Goal: Transaction & Acquisition: Purchase product/service

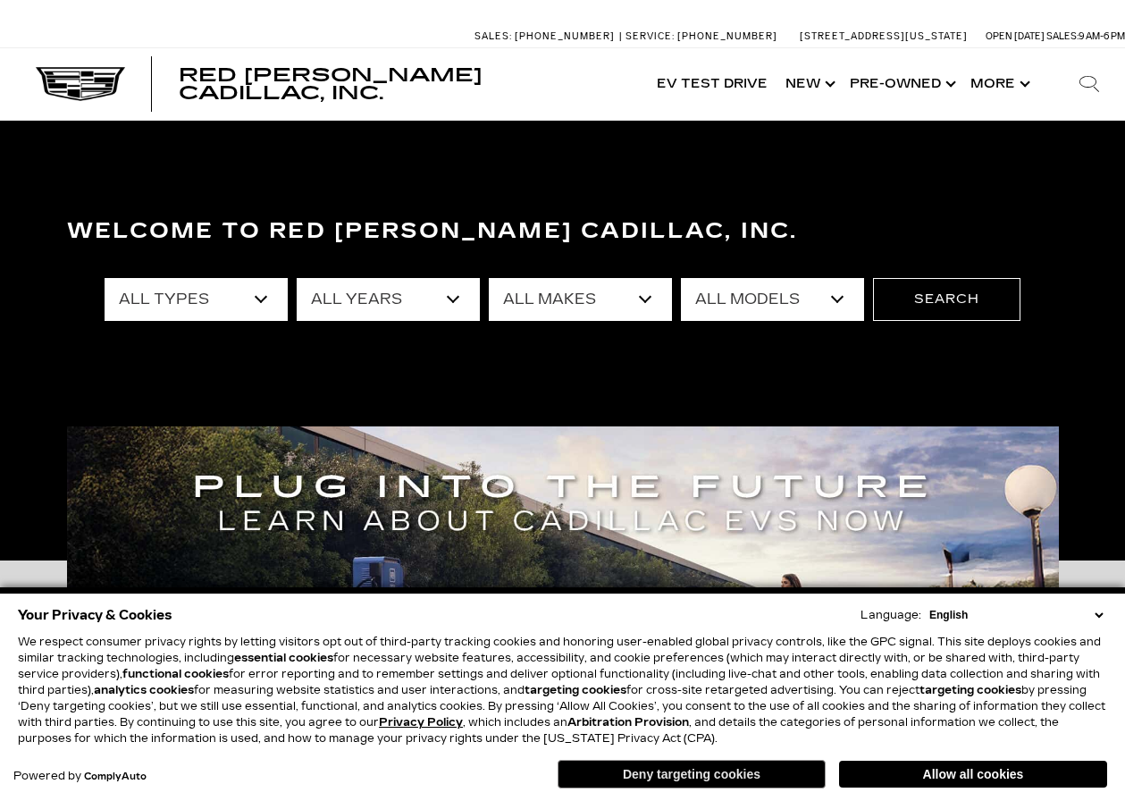
click at [714, 776] on button "Deny targeting cookies" at bounding box center [692, 773] width 268 height 29
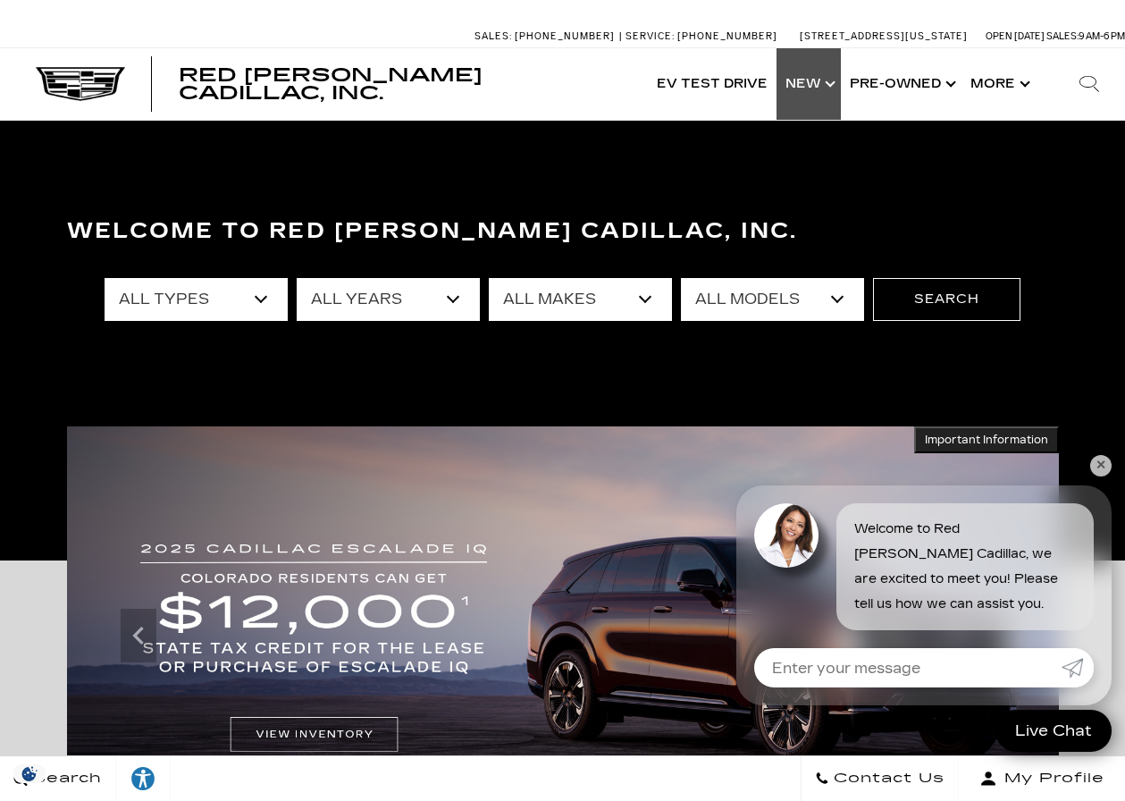
click at [831, 83] on link "Show New" at bounding box center [808, 83] width 64 height 71
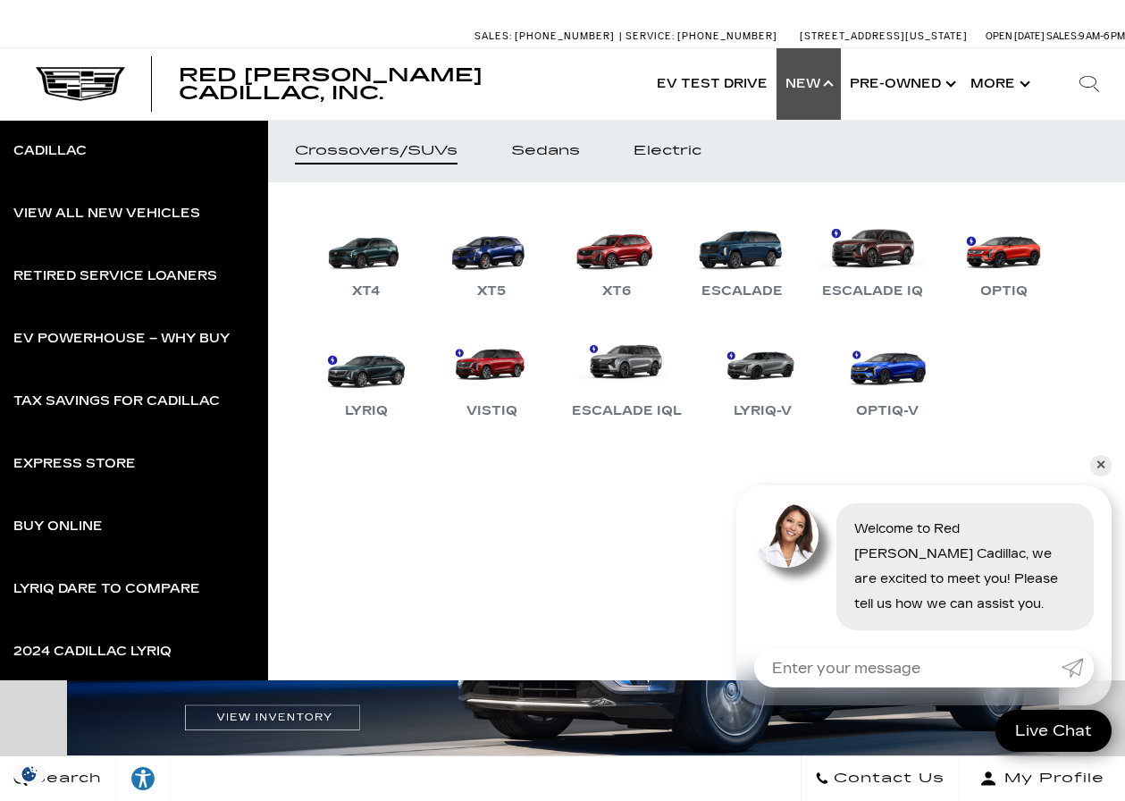
click at [831, 83] on link "Show New" at bounding box center [808, 83] width 64 height 71
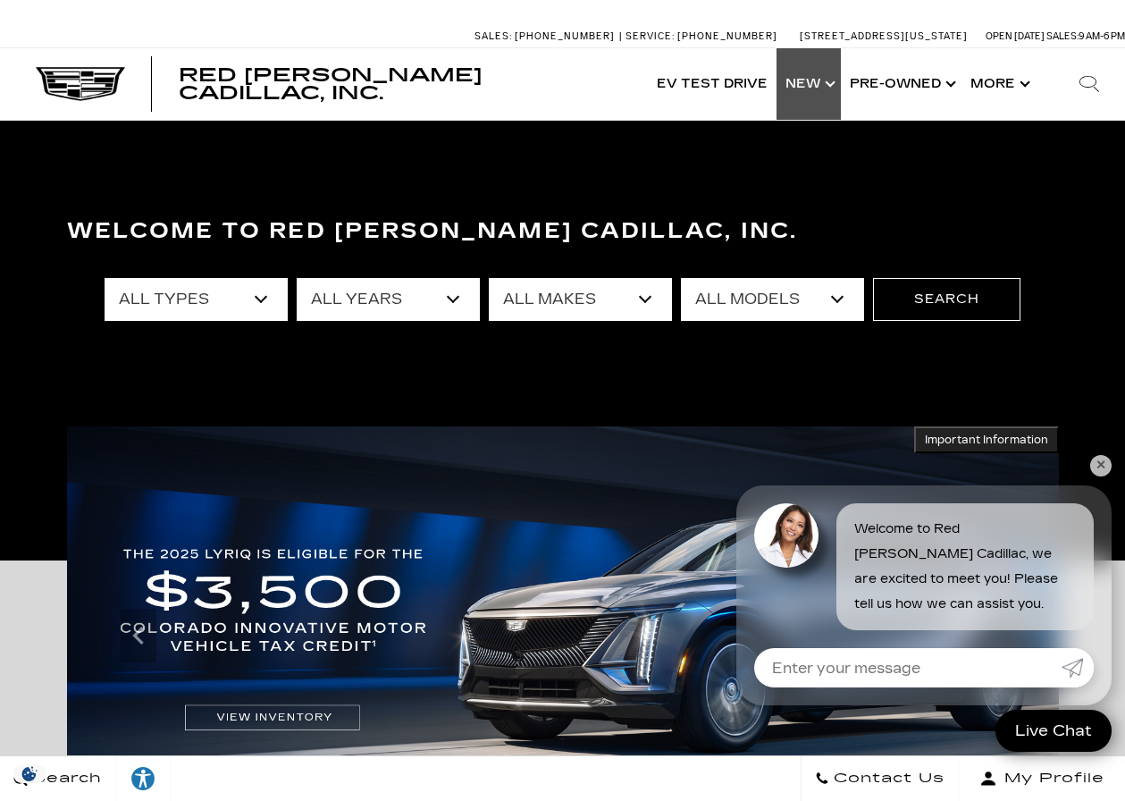
click at [831, 83] on link "Show New" at bounding box center [808, 83] width 64 height 71
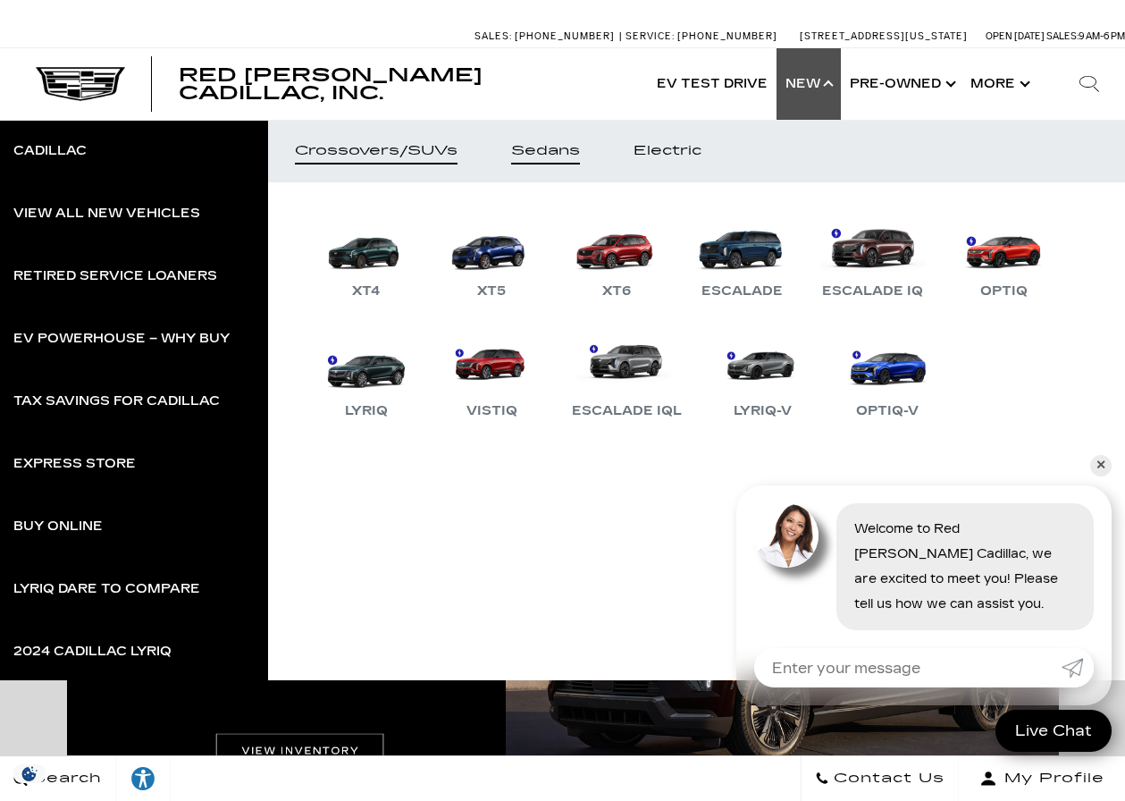
click at [557, 133] on link "Sedans" at bounding box center [545, 151] width 122 height 63
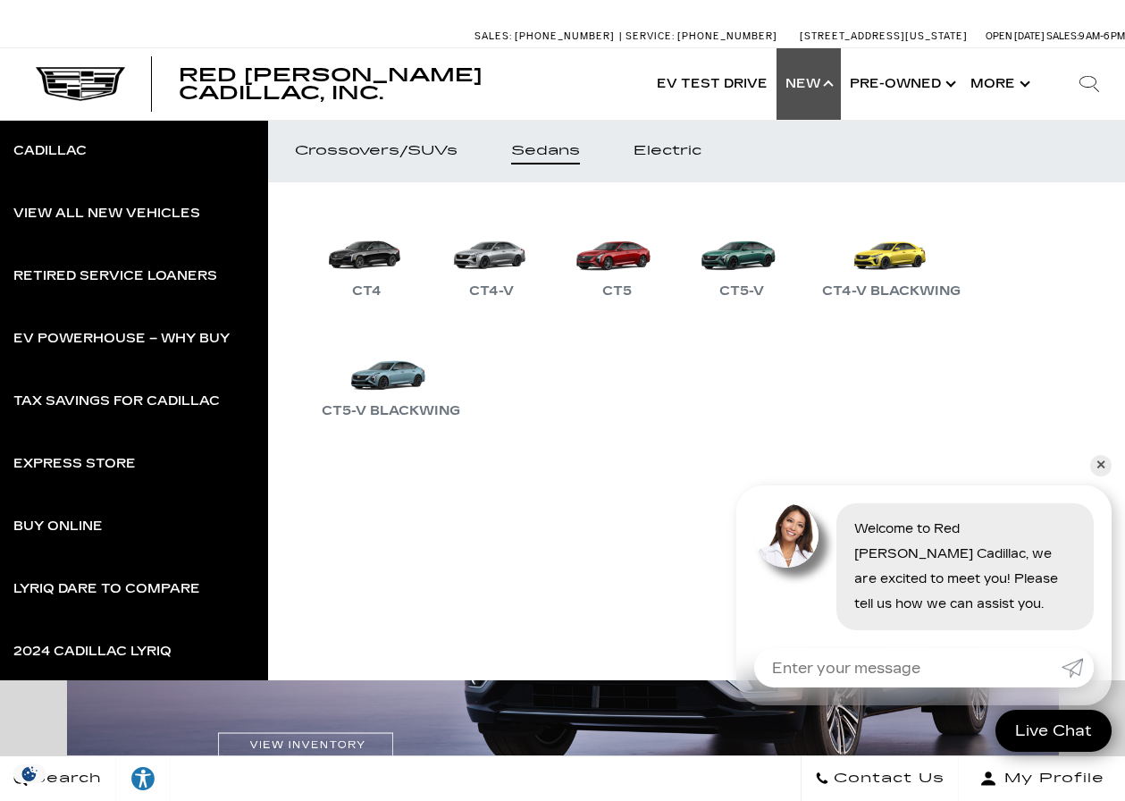
drag, startPoint x: 1106, startPoint y: 464, endPoint x: 994, endPoint y: 423, distance: 119.8
click at [1096, 463] on link "✕" at bounding box center [1100, 465] width 21 height 21
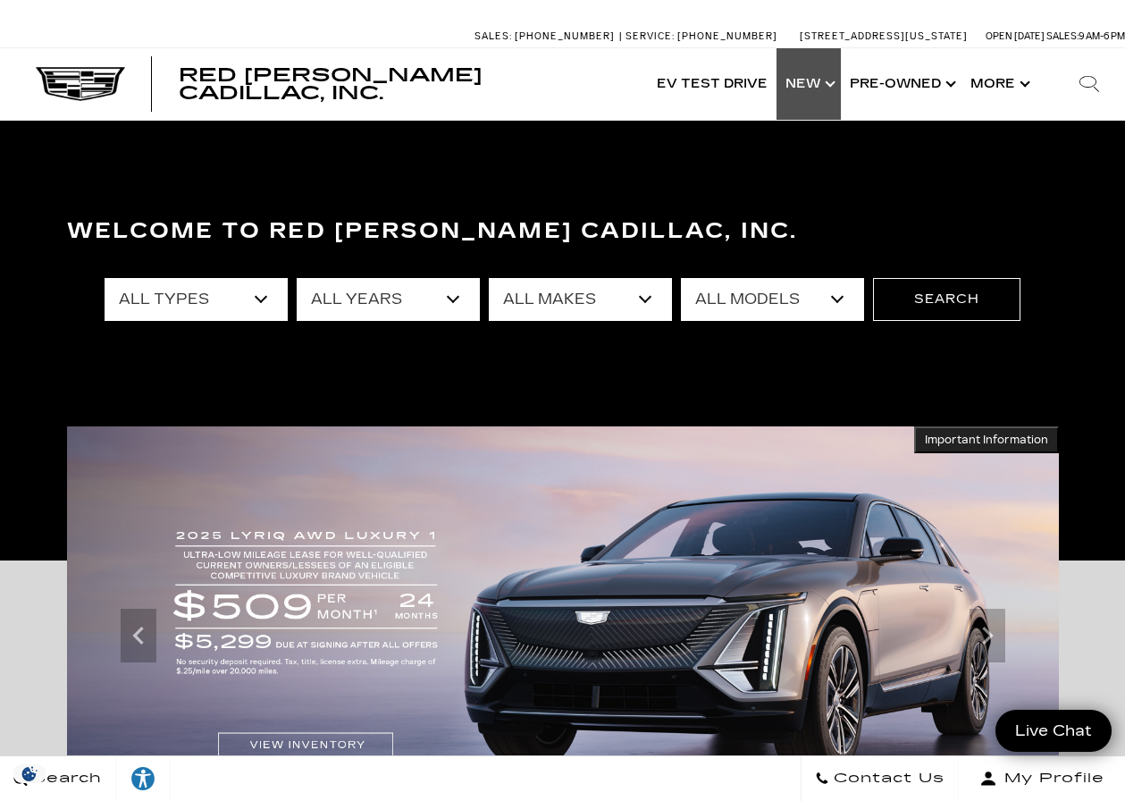
click at [826, 88] on link "Show New" at bounding box center [808, 83] width 64 height 71
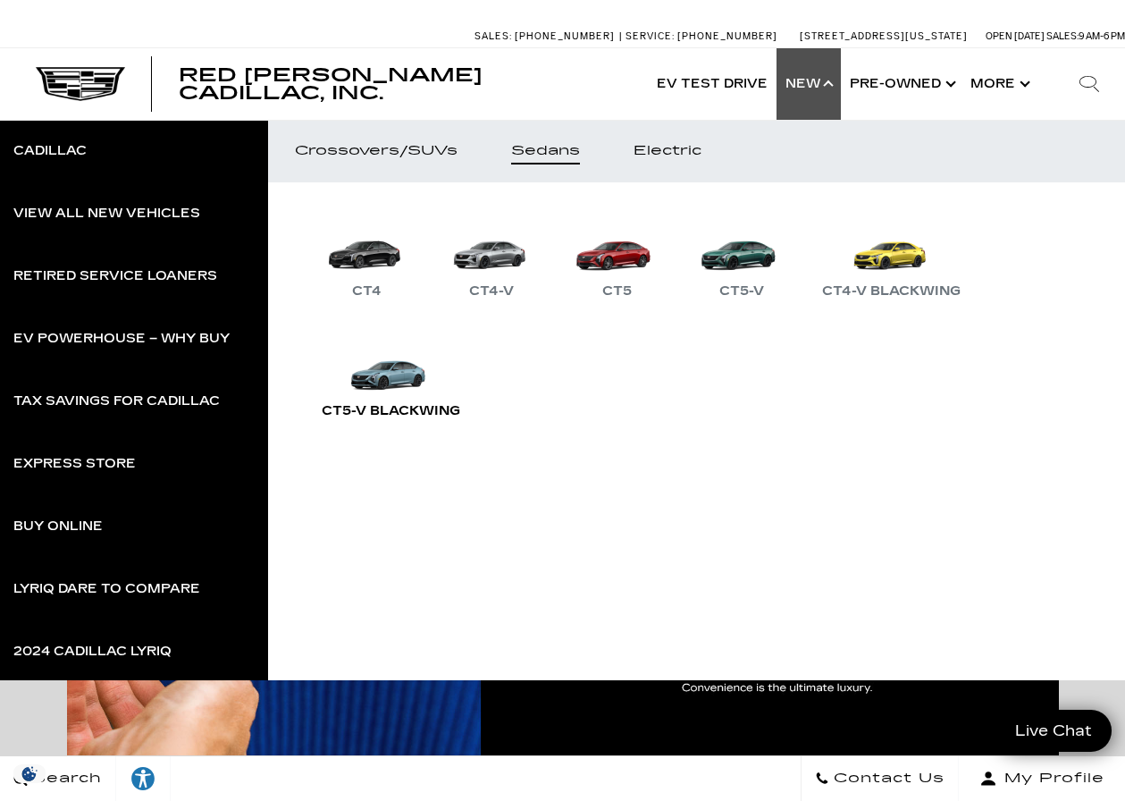
click at [413, 400] on div "CT5-V Blackwing" at bounding box center [391, 410] width 156 height 21
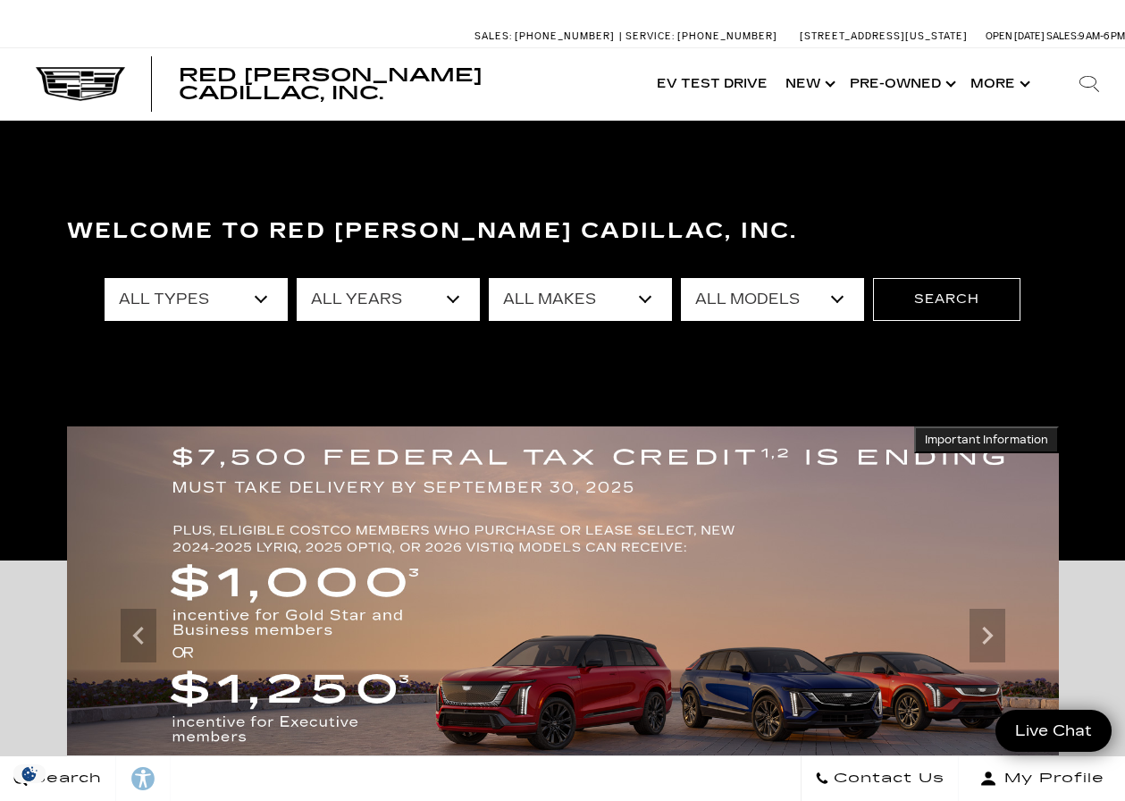
drag, startPoint x: 0, startPoint y: 0, endPoint x: 246, endPoint y: 304, distance: 390.7
click at [246, 304] on select "All Types New Used Certified Used Demo" at bounding box center [196, 299] width 183 height 43
select select "New"
click at [105, 278] on select "All Types New Used Certified Used Demo" at bounding box center [196, 299] width 183 height 43
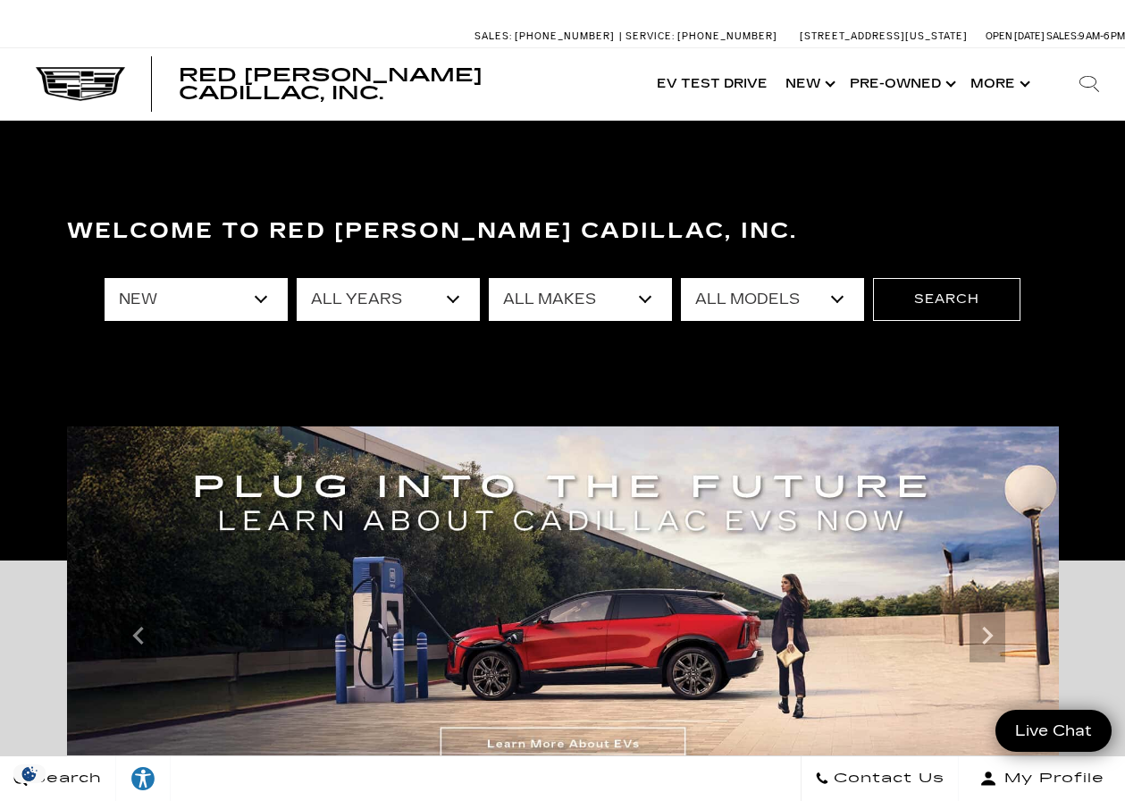
click at [415, 311] on select "All Years 2026 2025 2024" at bounding box center [388, 299] width 183 height 43
select select "2026"
click at [297, 278] on select "All Years 2026 2025 2024" at bounding box center [388, 299] width 183 height 43
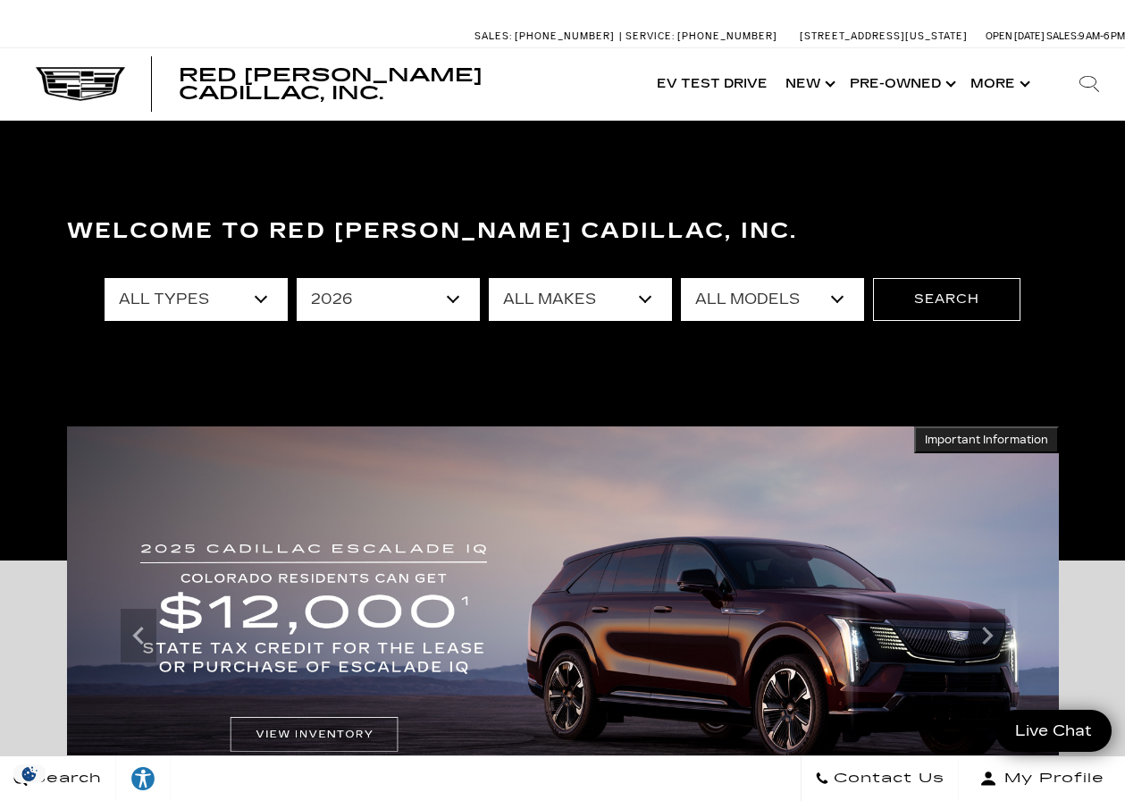
click at [572, 294] on select "All Makes Cadillac" at bounding box center [580, 299] width 183 height 43
select select "Cadillac"
click at [489, 278] on select "All Makes Cadillac" at bounding box center [580, 299] width 183 height 43
click at [853, 306] on select "All Models ESCALADE IQ ESCALADE IQL LYRIQ VISTIQ" at bounding box center [772, 299] width 183 height 43
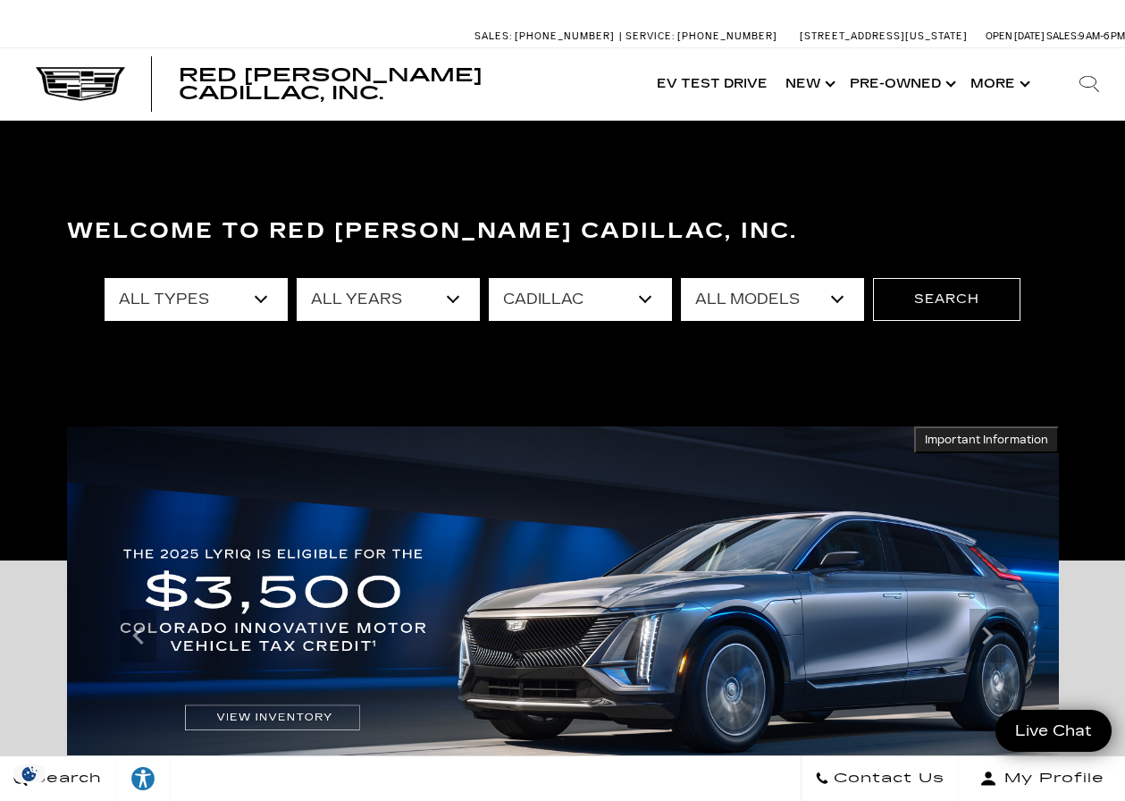
click at [853, 306] on select "All Models ESCALADE IQ ESCALADE IQL LYRIQ VISTIQ" at bounding box center [772, 299] width 183 height 43
click at [380, 309] on select "All Years 2026" at bounding box center [388, 299] width 183 height 43
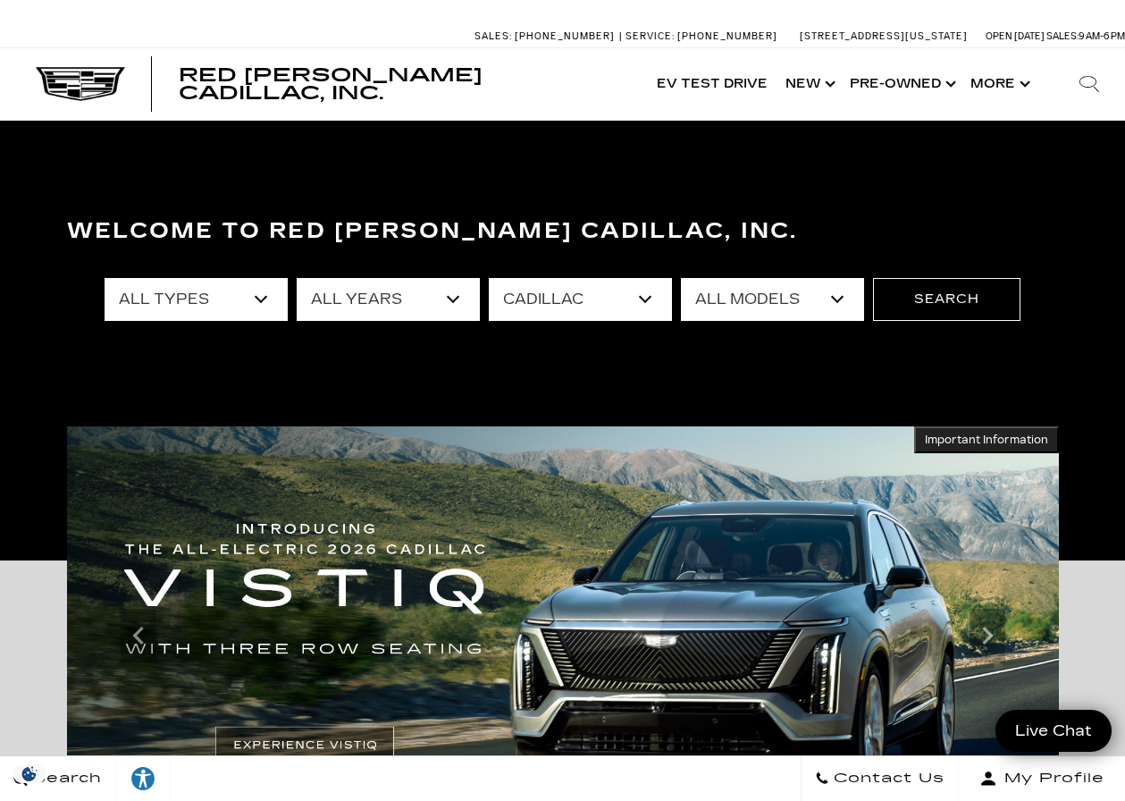
click at [449, 298] on select "All Years 2026" at bounding box center [388, 299] width 183 height 43
click at [445, 301] on select "All Years 2026" at bounding box center [388, 299] width 183 height 43
select select "Filter by year"
click at [297, 278] on select "All Years 2026" at bounding box center [388, 299] width 183 height 43
click at [960, 297] on button "Search" at bounding box center [946, 299] width 147 height 43
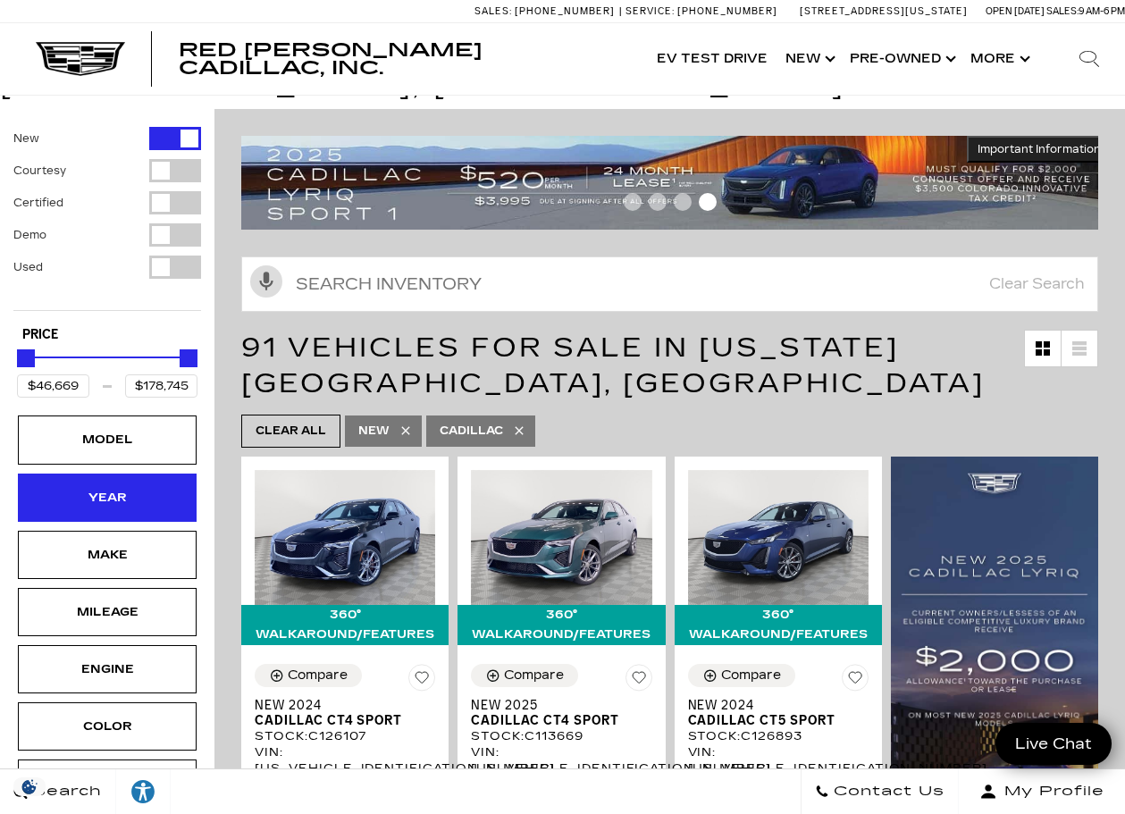
scroll to position [357, 0]
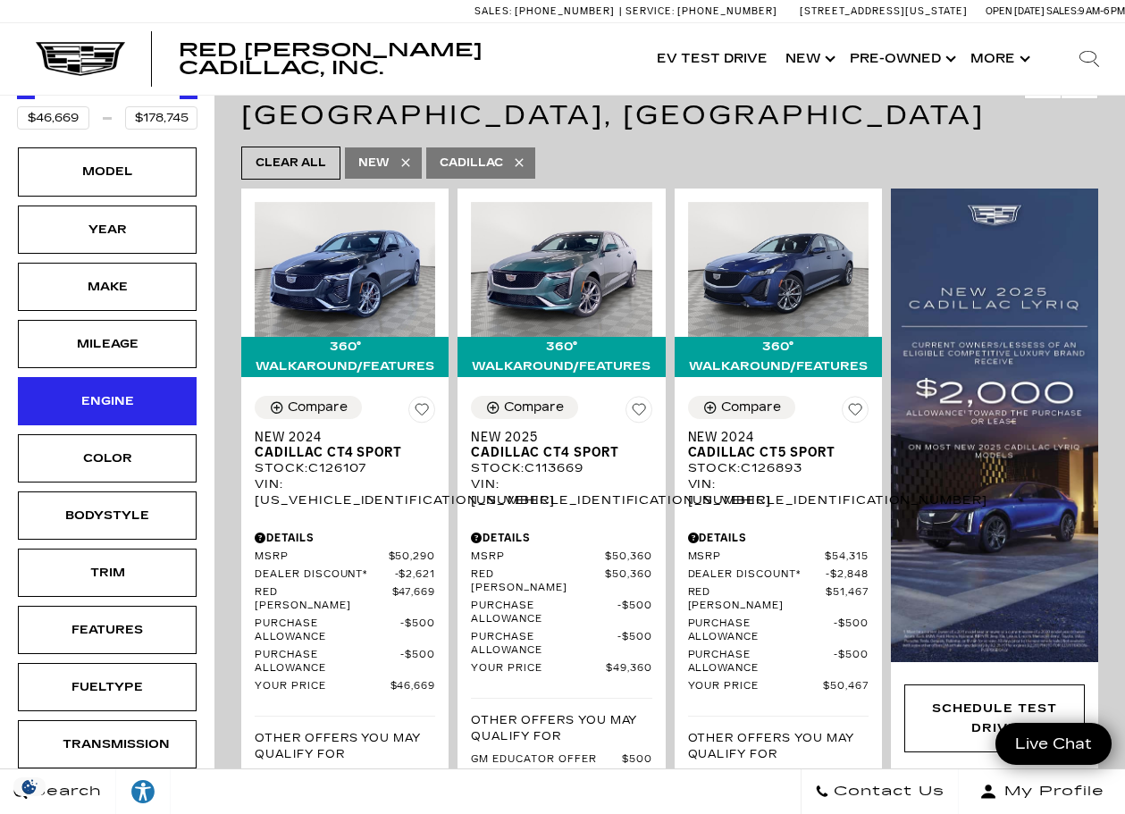
click at [141, 391] on div "Engine" at bounding box center [107, 401] width 89 height 20
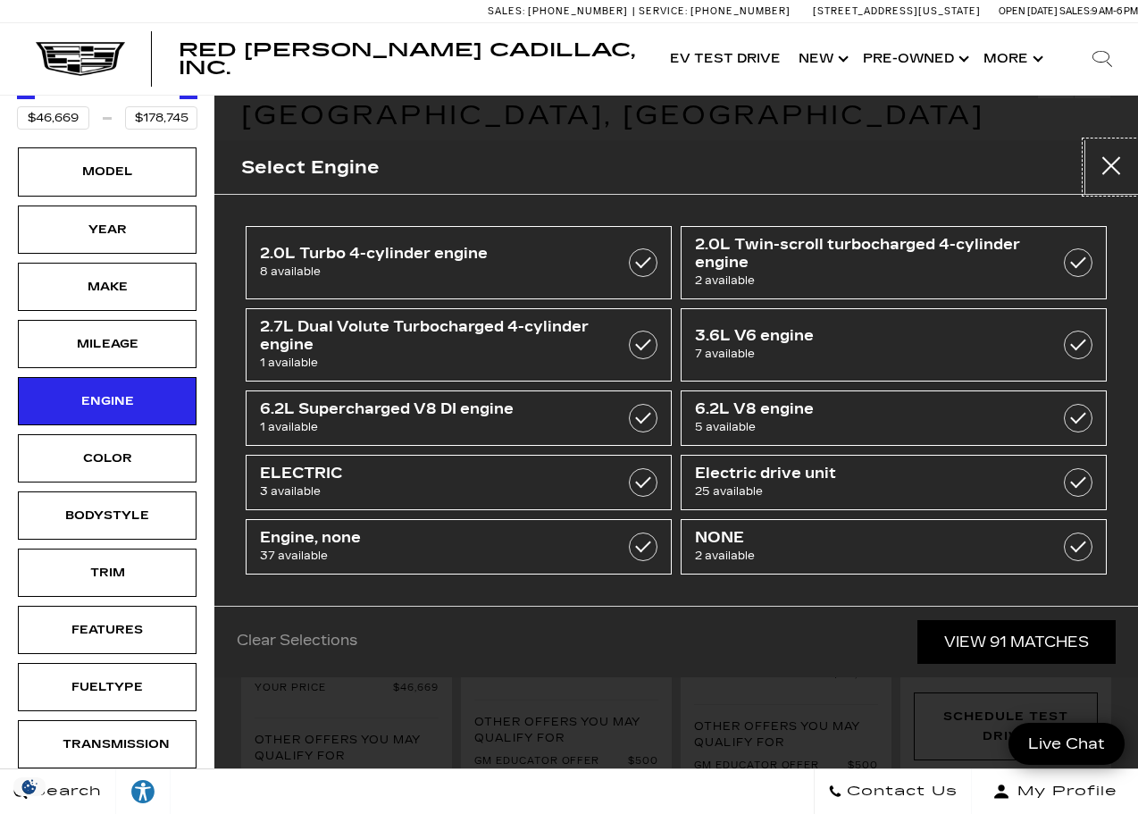
click at [1104, 180] on button "Close" at bounding box center [1112, 167] width 54 height 54
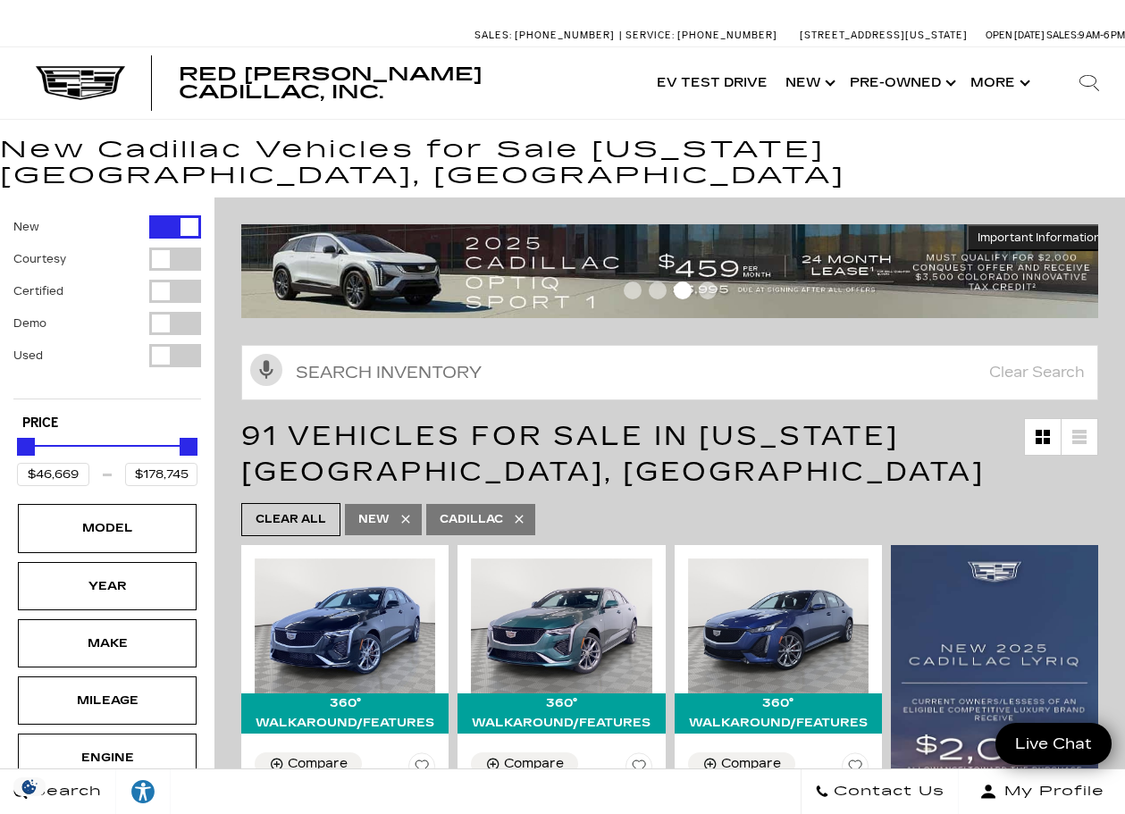
scroll to position [0, 0]
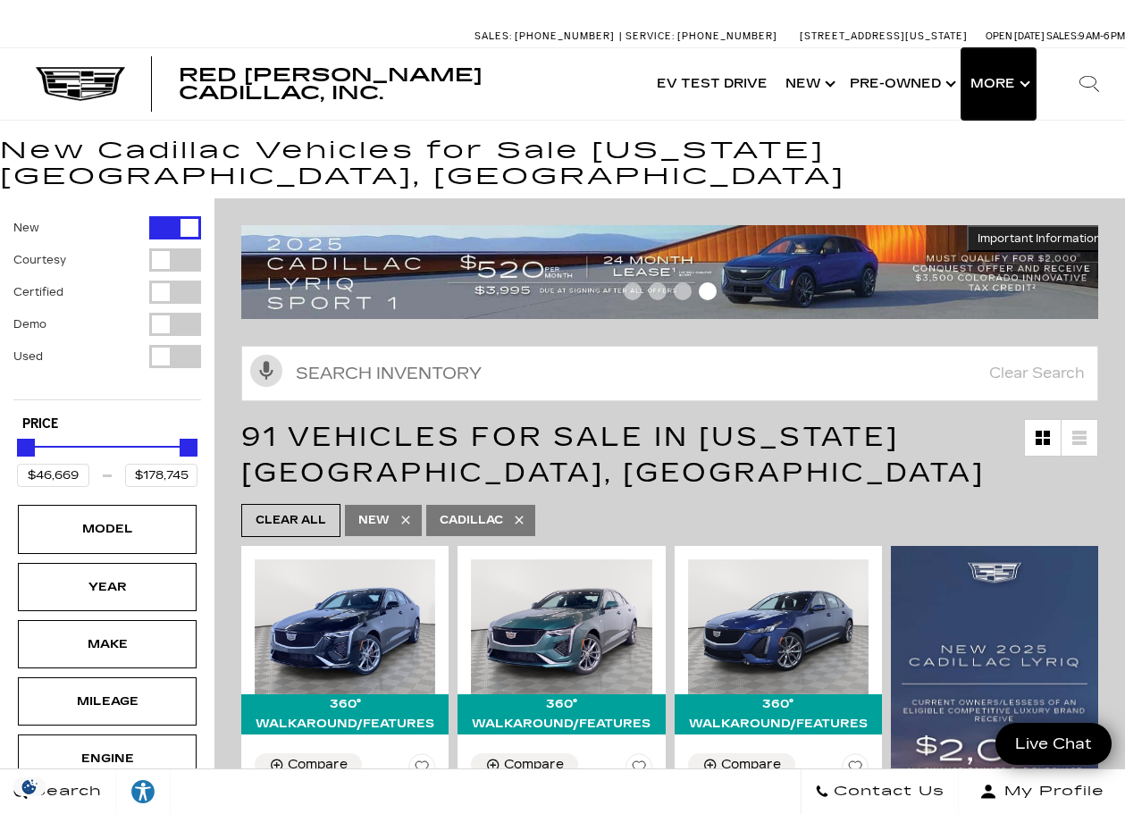
click at [1015, 88] on button "Show More" at bounding box center [998, 83] width 74 height 71
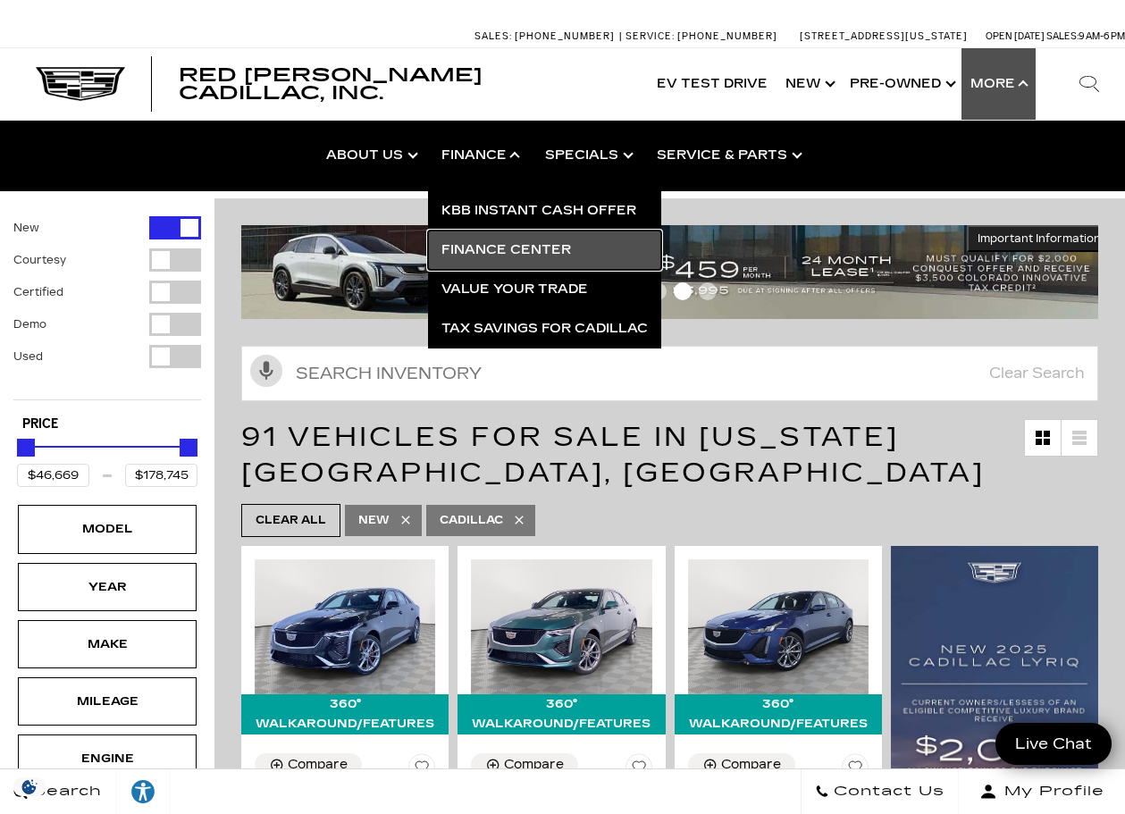
click at [510, 253] on link "Finance Center" at bounding box center [544, 250] width 233 height 39
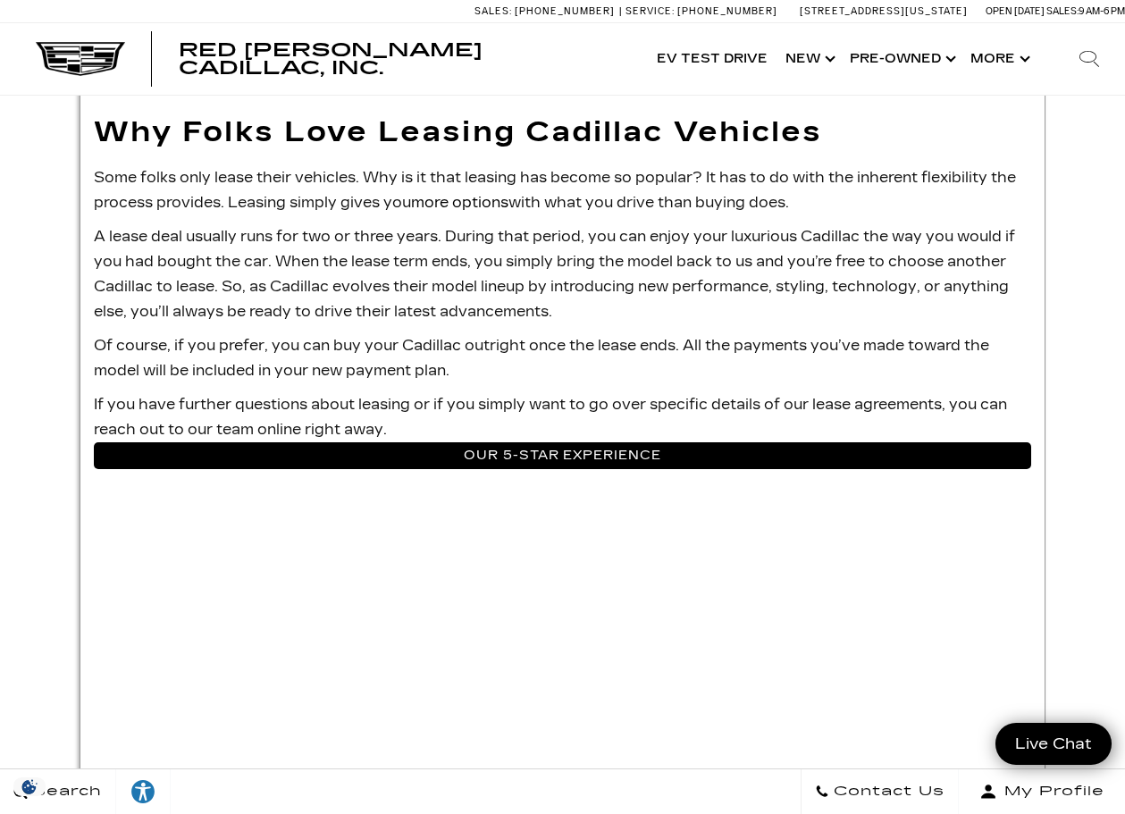
scroll to position [1698, 0]
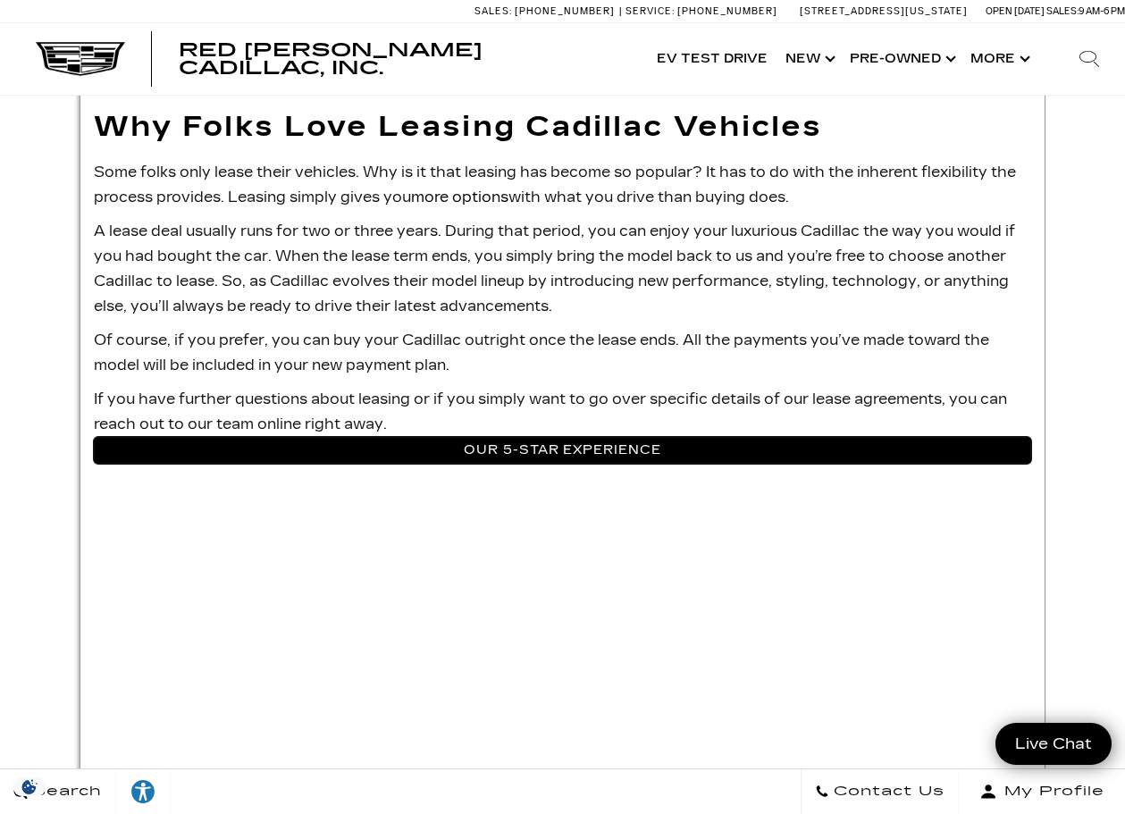
click at [604, 437] on link "Our 5-Star Experience" at bounding box center [562, 450] width 937 height 27
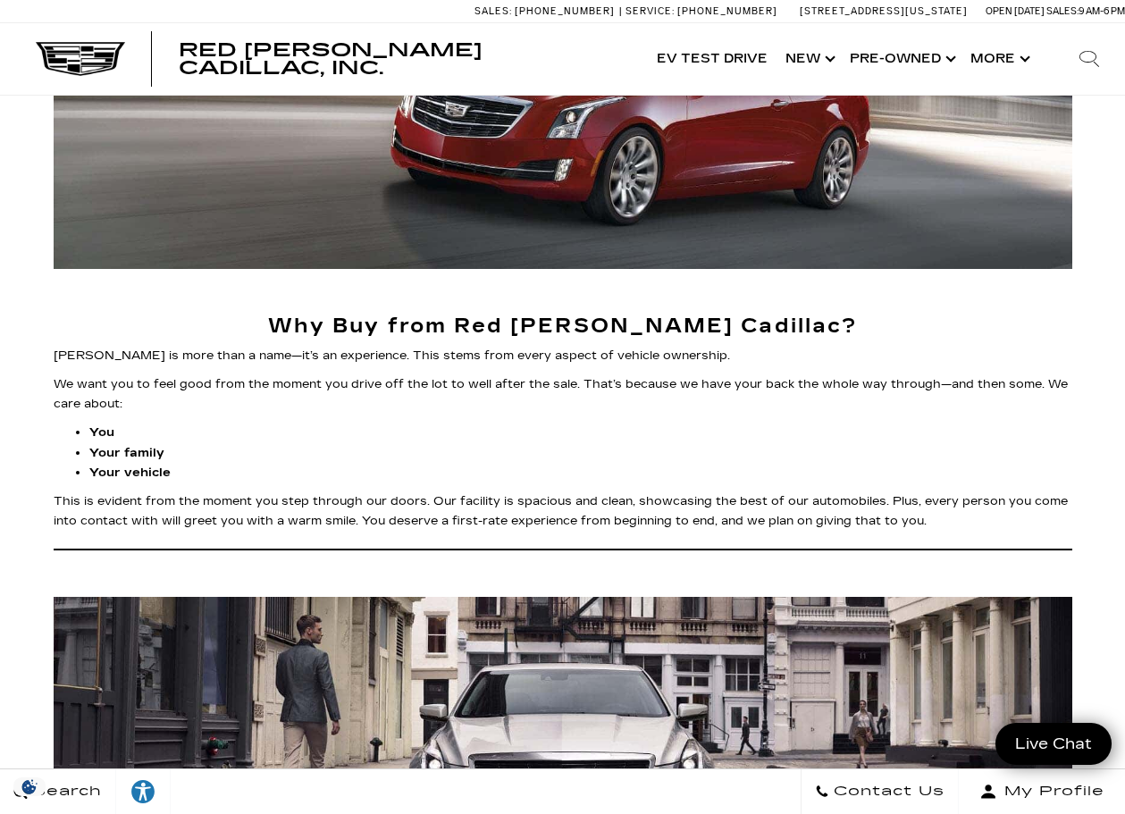
scroll to position [625, 0]
